Goal: Task Accomplishment & Management: Use online tool/utility

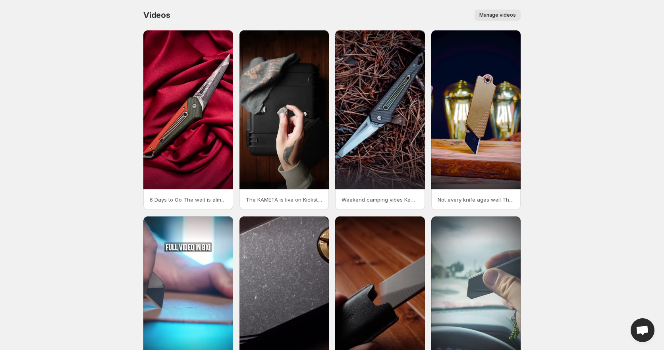
click at [508, 16] on span "Manage videos" at bounding box center [497, 15] width 37 height 6
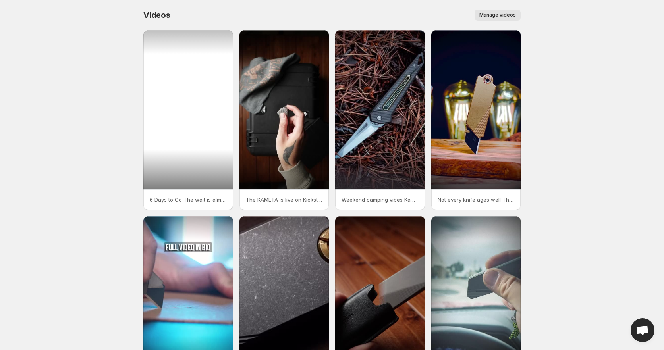
click at [195, 101] on div at bounding box center [188, 109] width 90 height 159
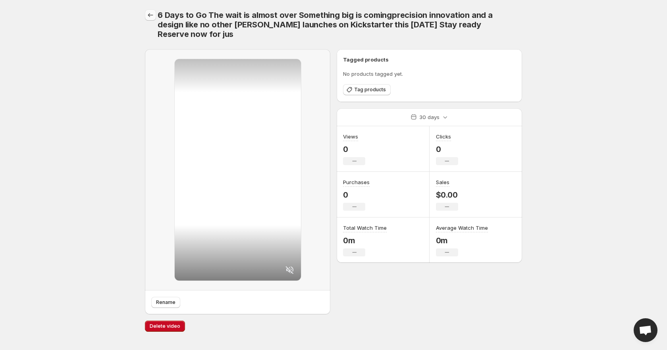
click at [153, 14] on icon "Settings" at bounding box center [151, 15] width 8 height 8
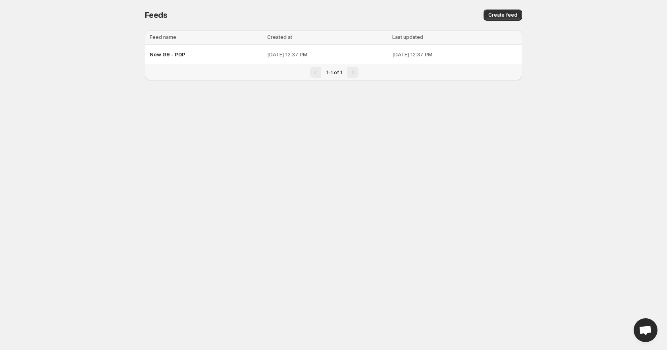
click at [202, 57] on div "New G9 - PDP" at bounding box center [206, 54] width 113 height 14
